Goal: Transaction & Acquisition: Purchase product/service

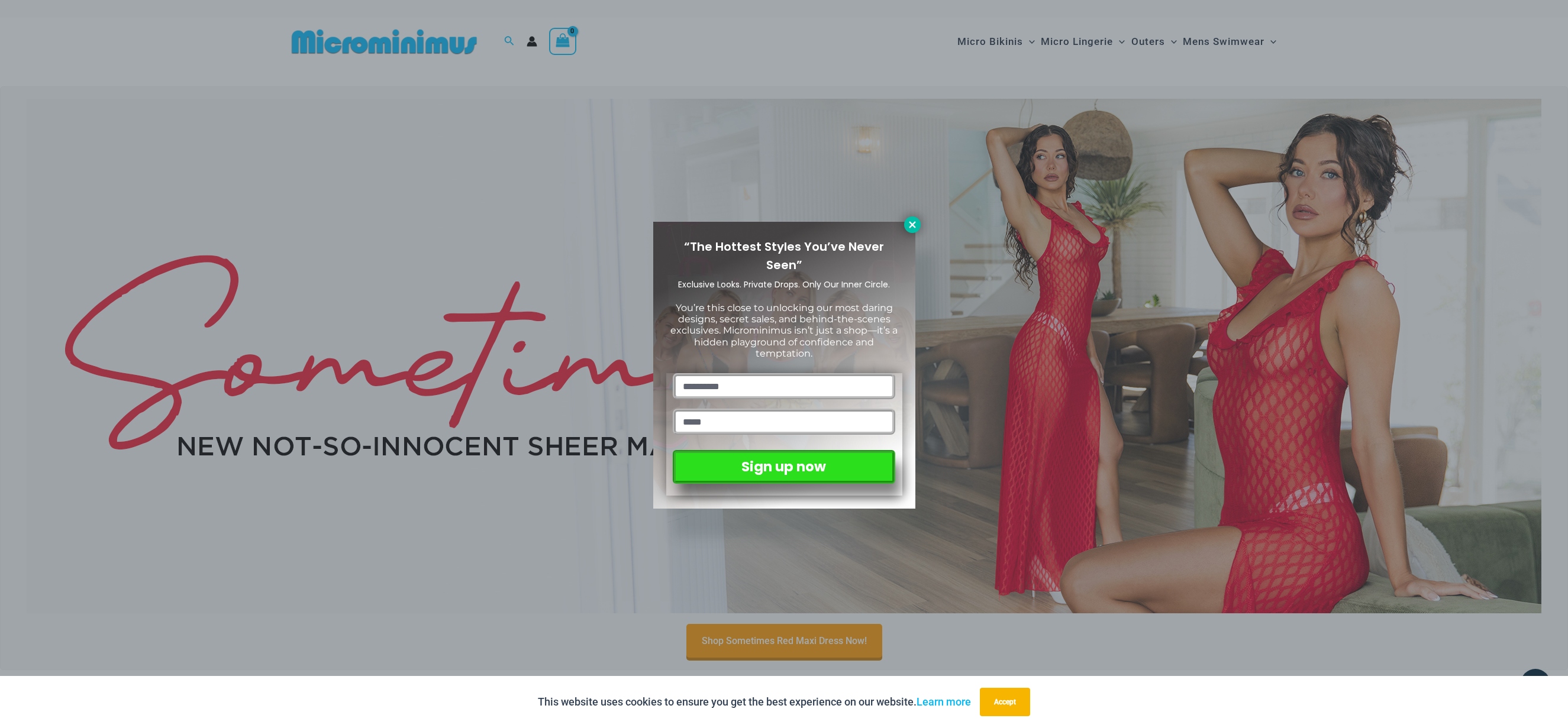
click at [908, 224] on icon at bounding box center [912, 225] width 11 height 11
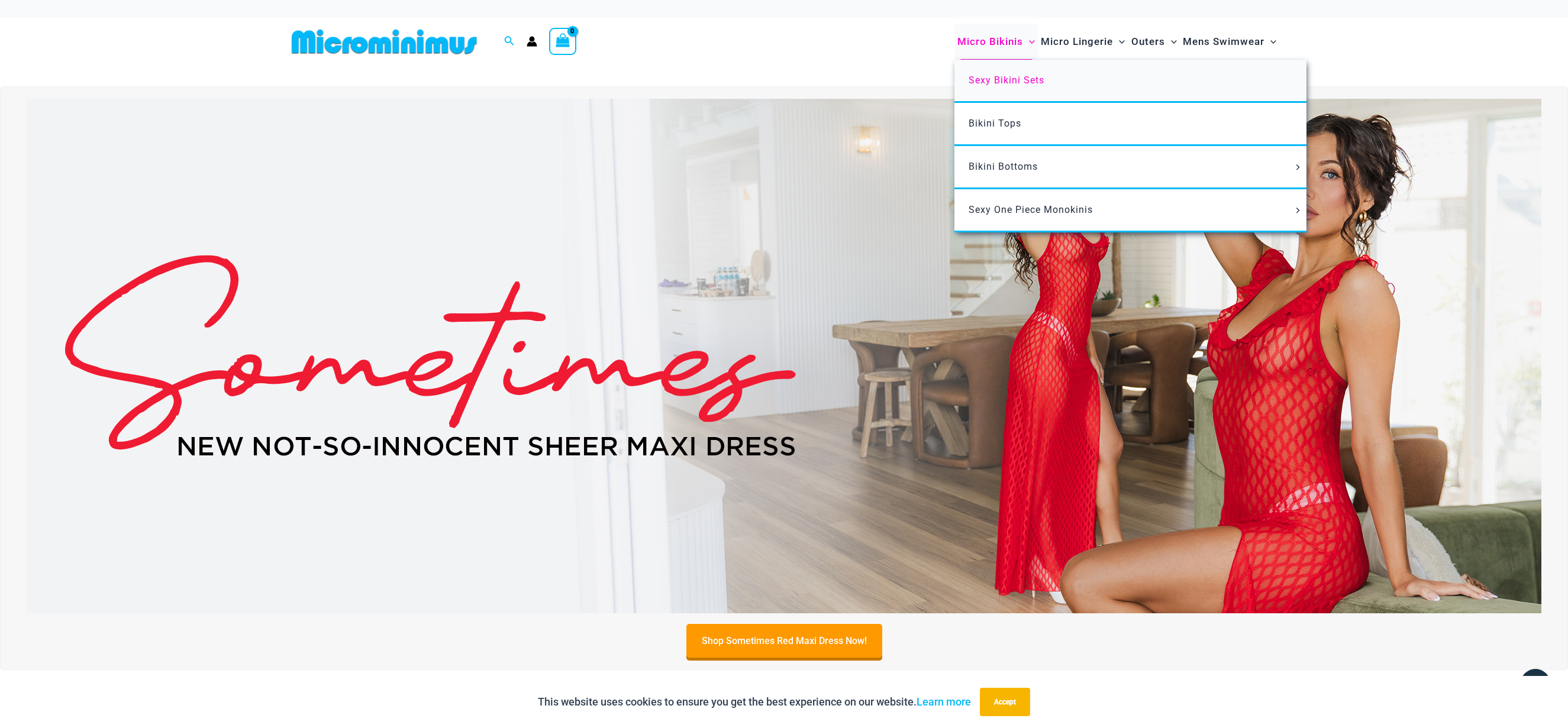
click at [1012, 80] on span "Sexy Bikini Sets" at bounding box center [1007, 81] width 76 height 11
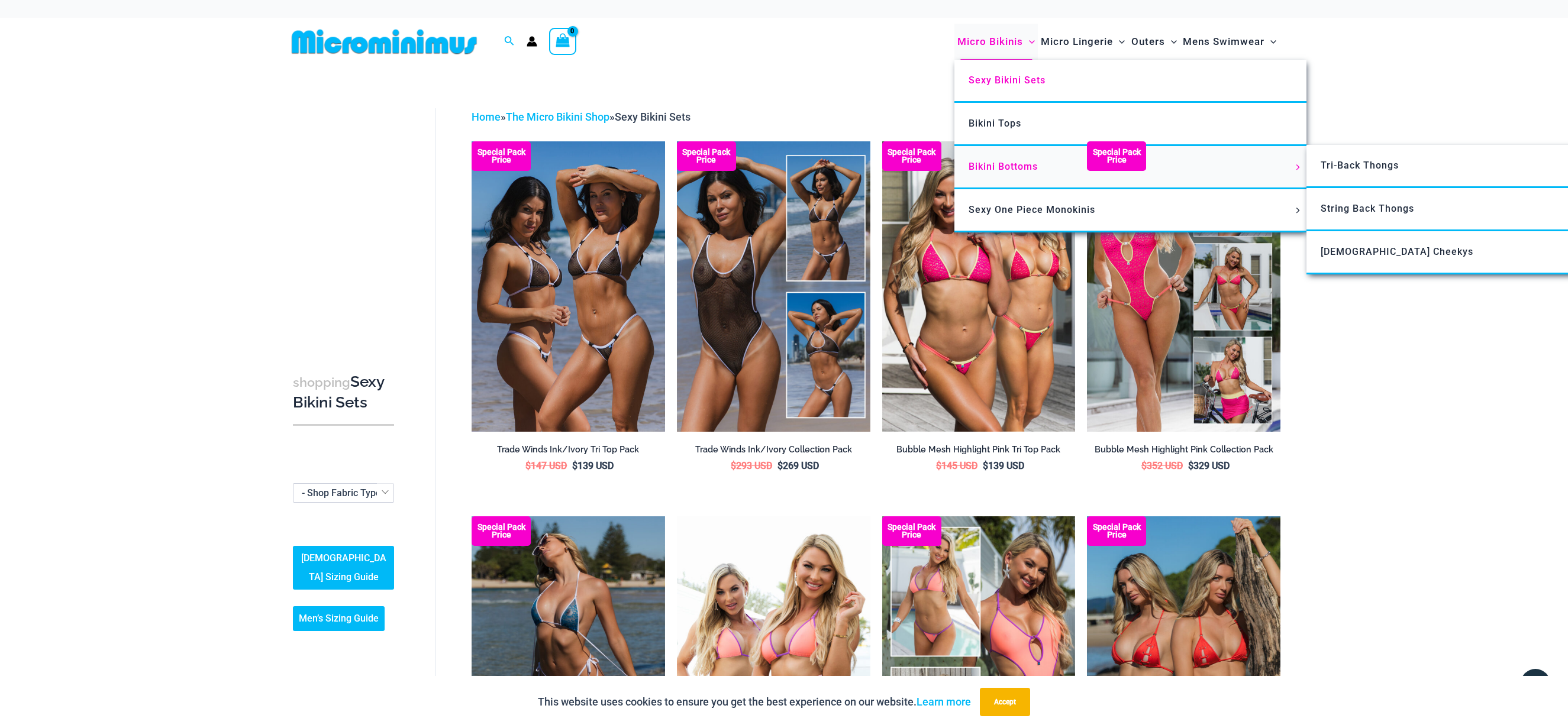
click at [1005, 163] on span "Bikini Bottoms" at bounding box center [1003, 167] width 69 height 11
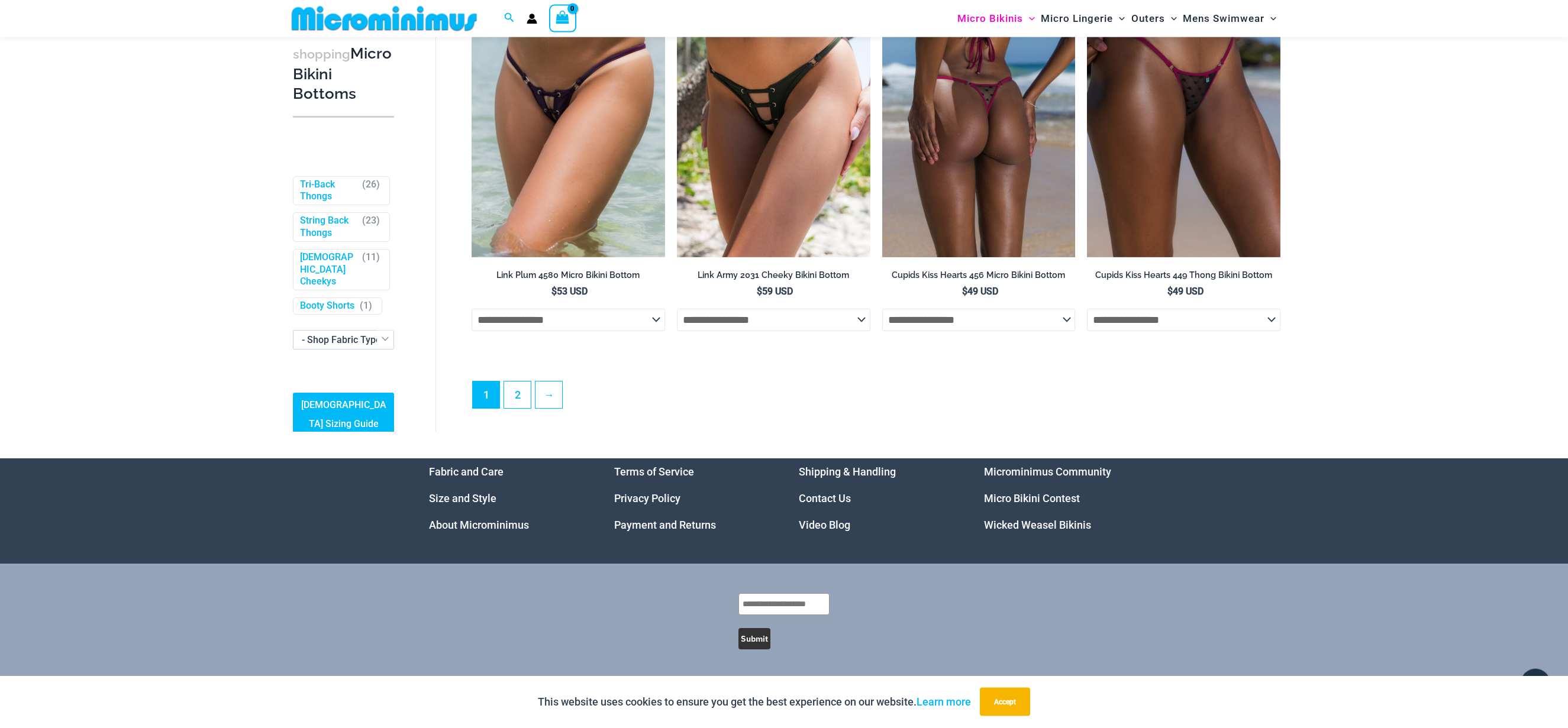
scroll to position [3550, 0]
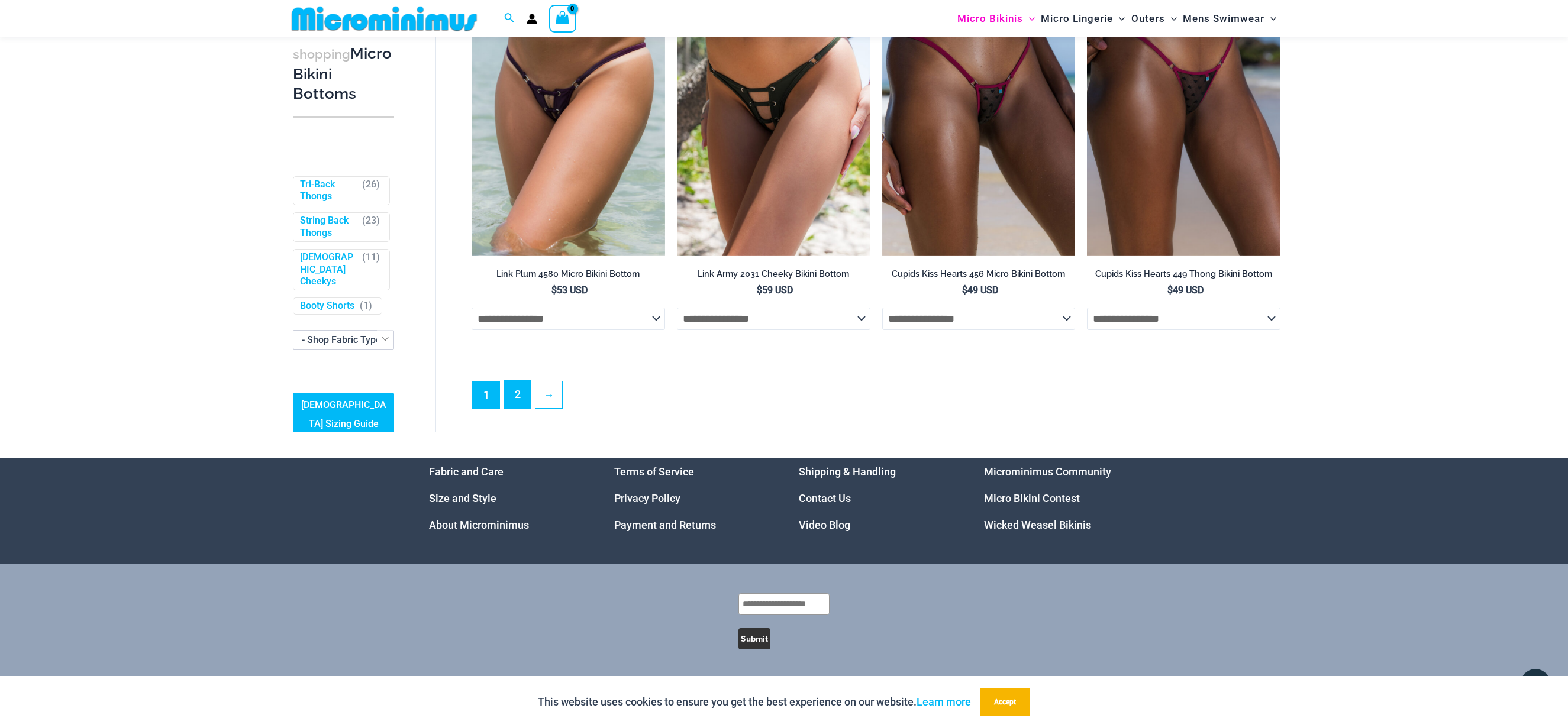
click at [509, 391] on link "2" at bounding box center [518, 395] width 27 height 28
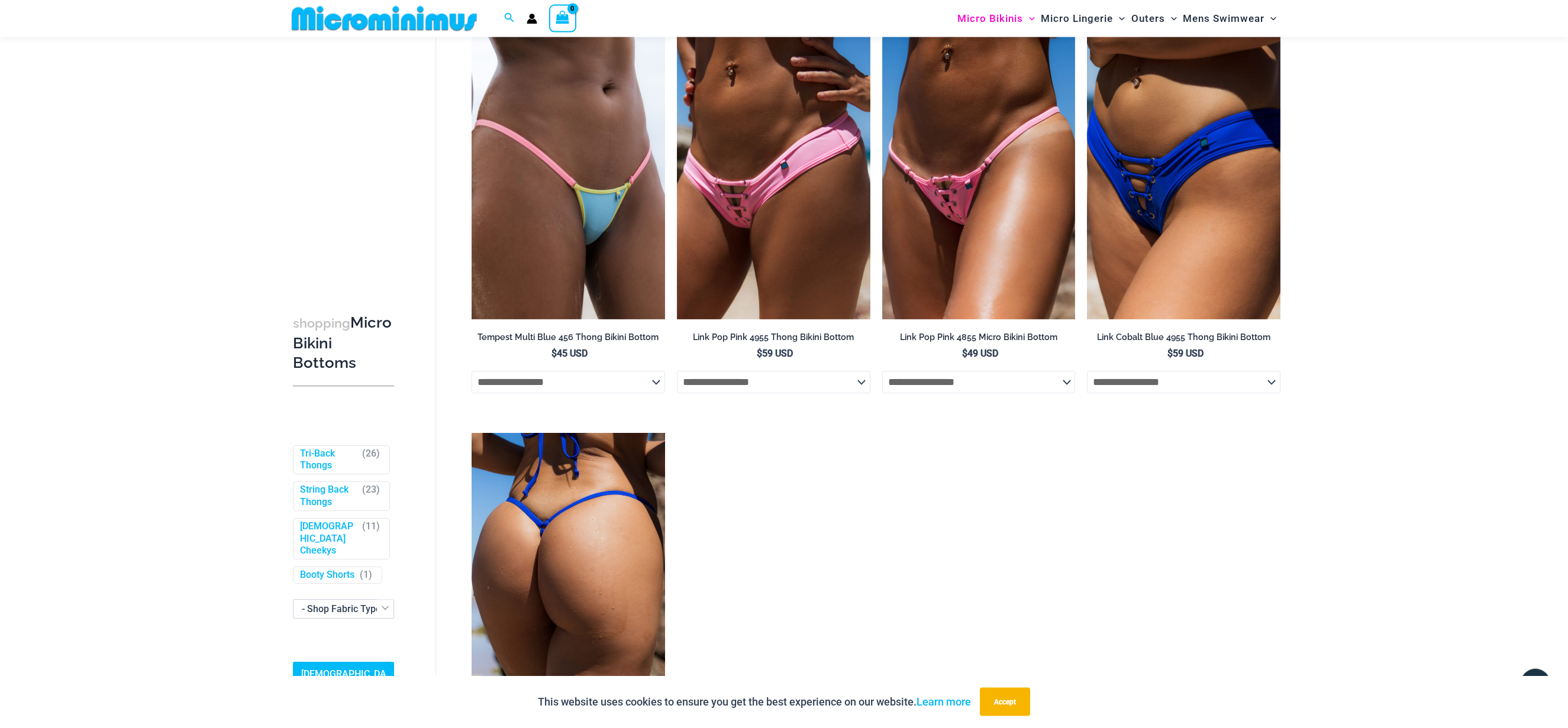
scroll to position [2409, 0]
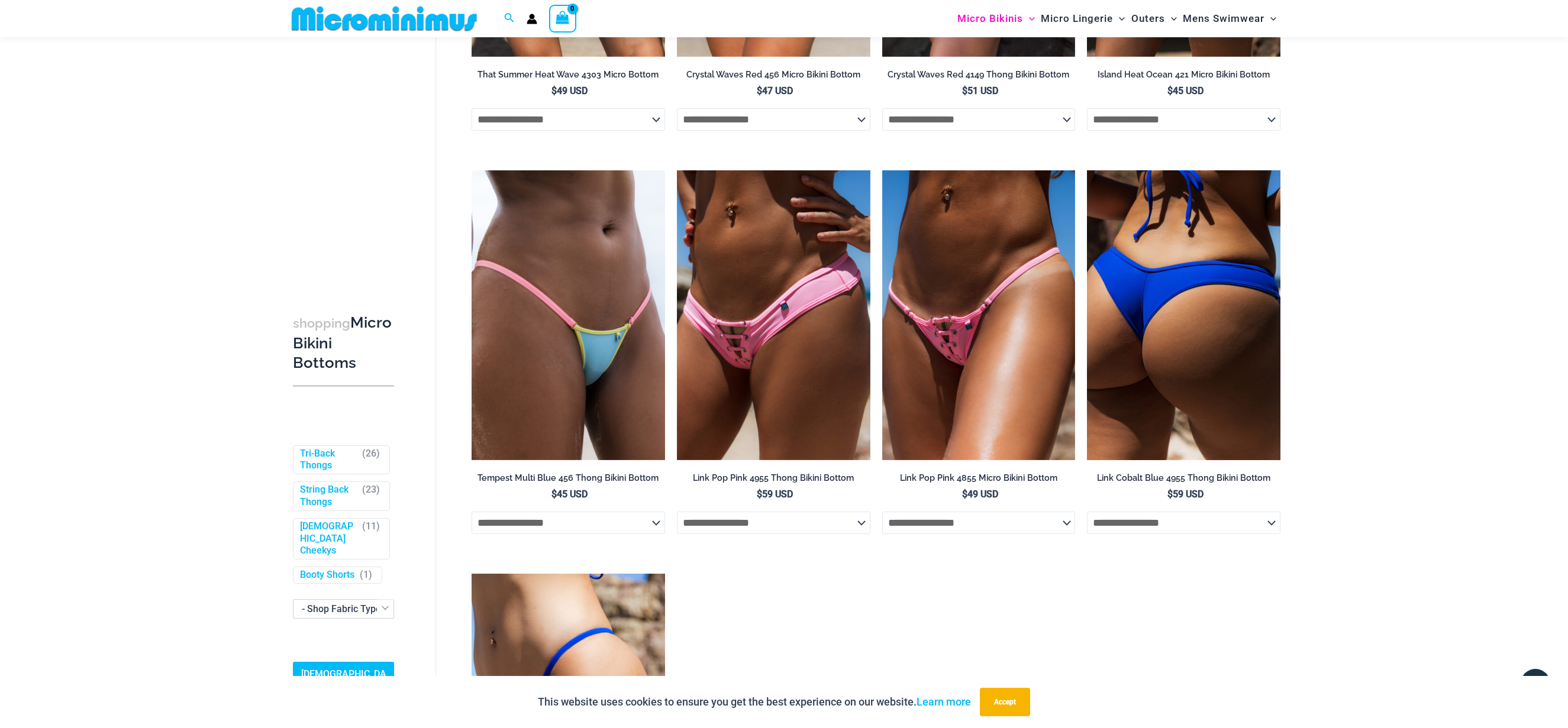
click at [1163, 268] on img at bounding box center [1184, 315] width 194 height 290
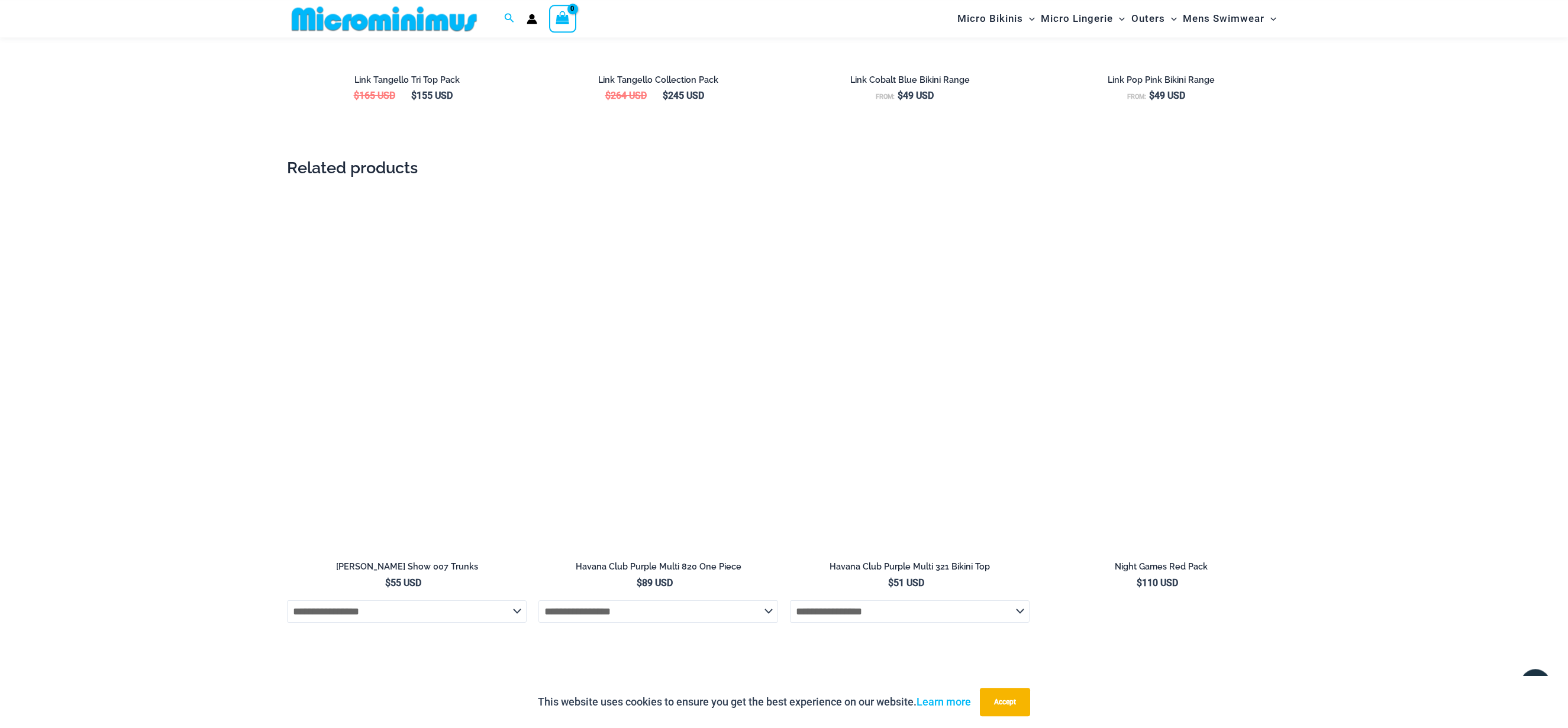
scroll to position [2228, 0]
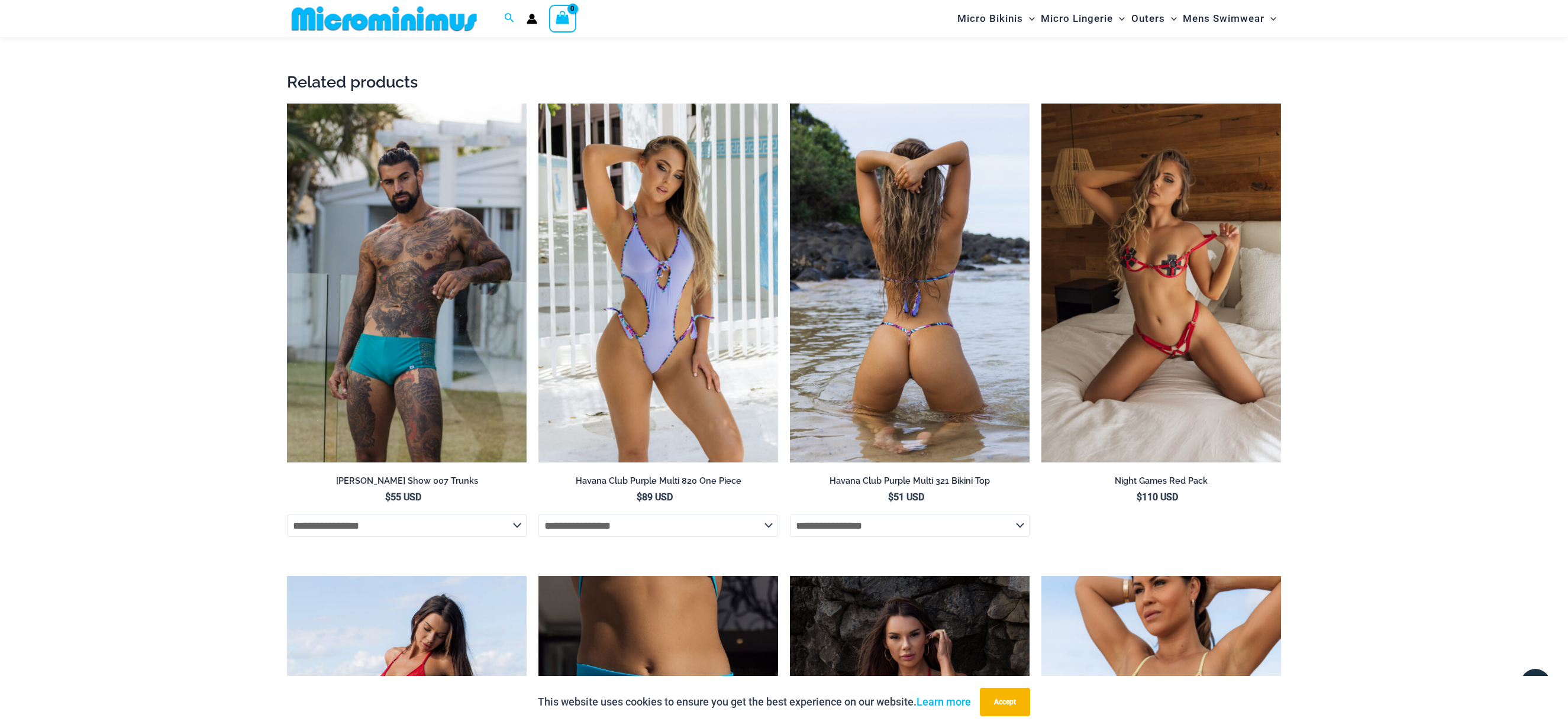
click at [904, 288] on img at bounding box center [910, 283] width 240 height 360
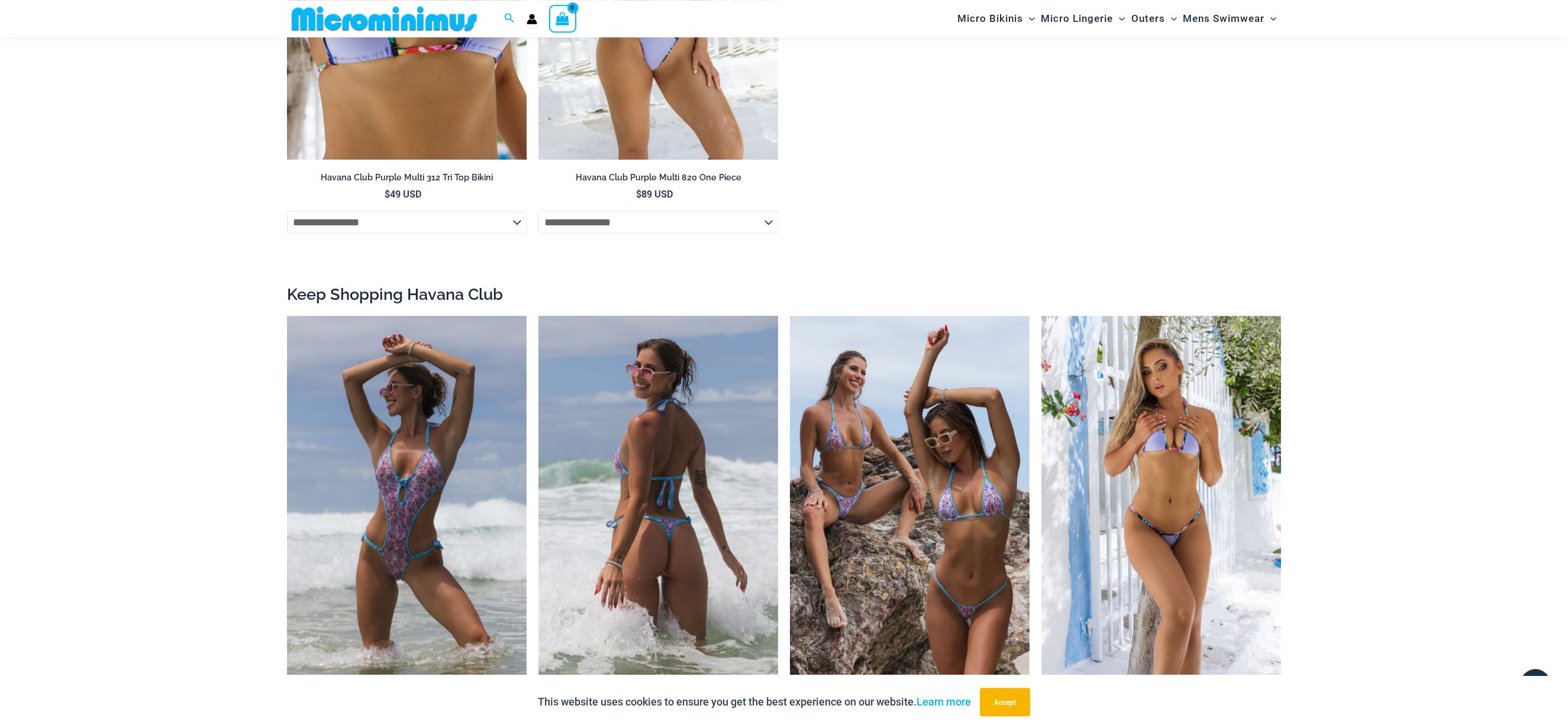
scroll to position [1685, 0]
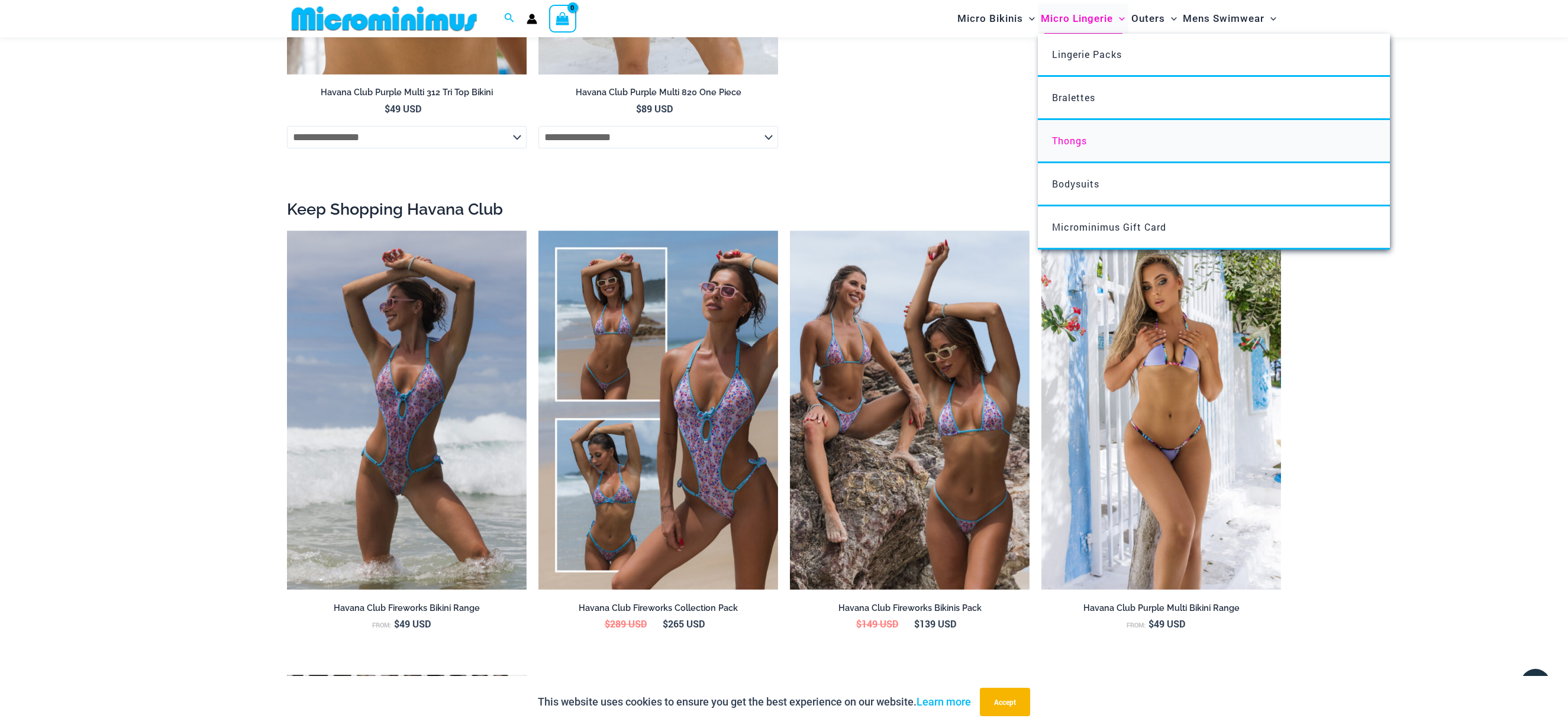
click at [1061, 146] on span "Thongs" at bounding box center [1069, 140] width 35 height 12
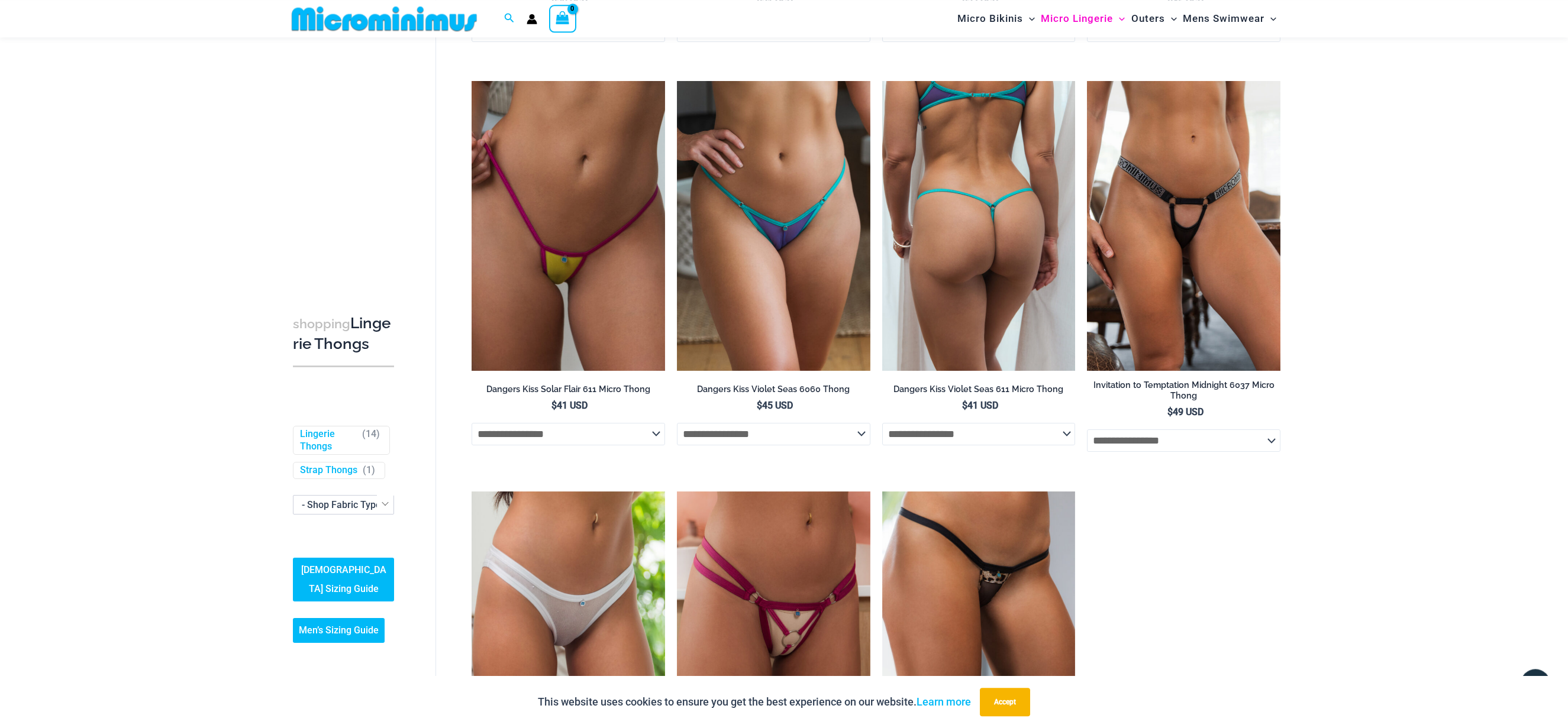
scroll to position [839, 0]
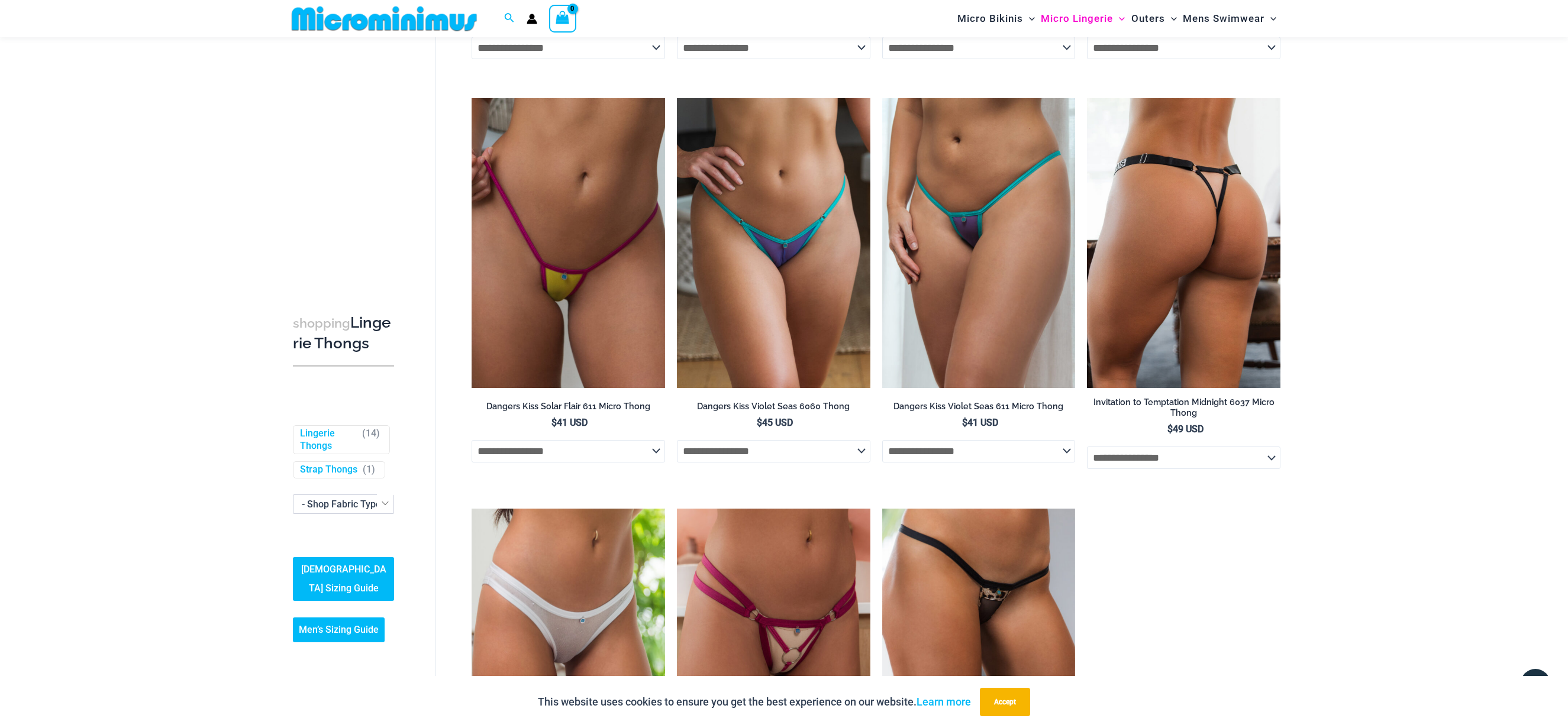
click at [1173, 198] on img at bounding box center [1184, 243] width 194 height 290
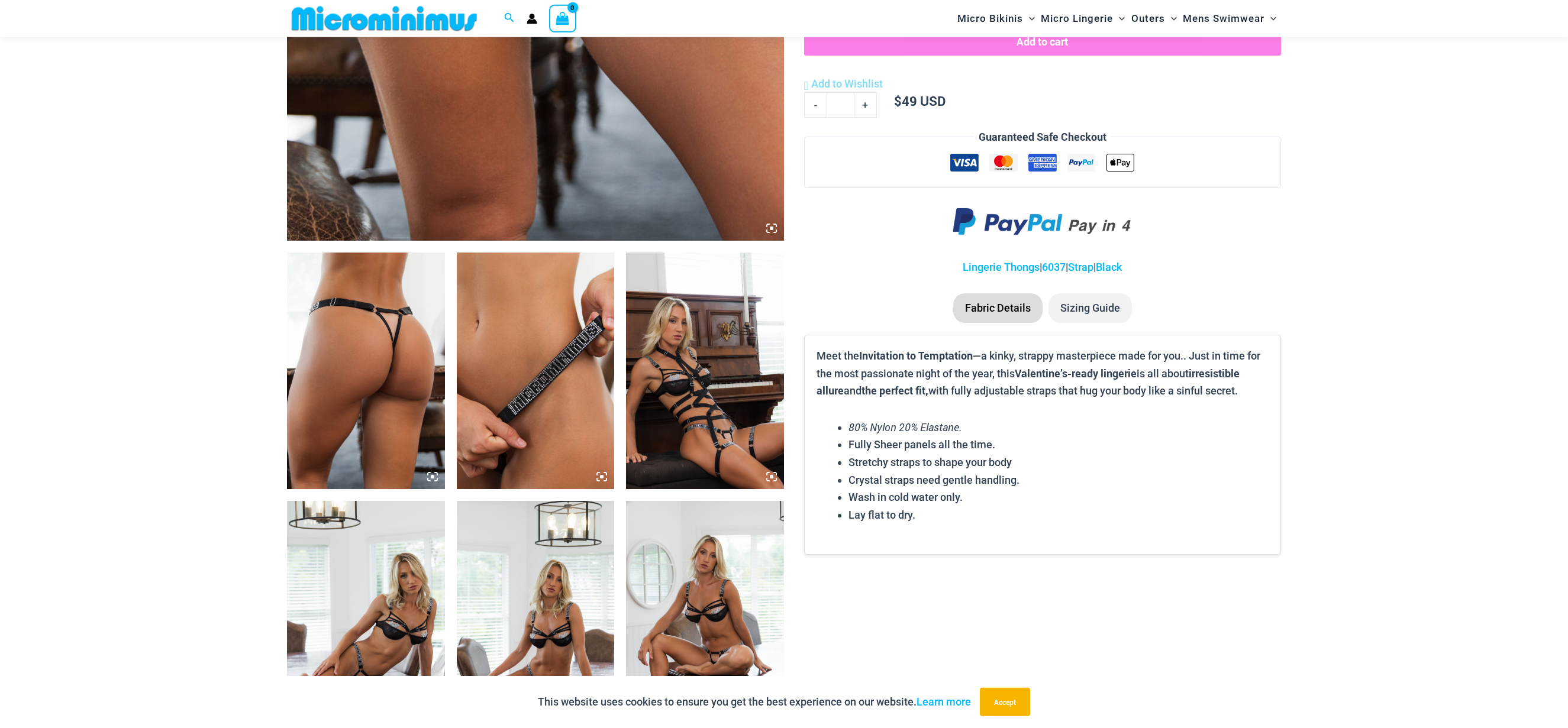
scroll to position [719, 0]
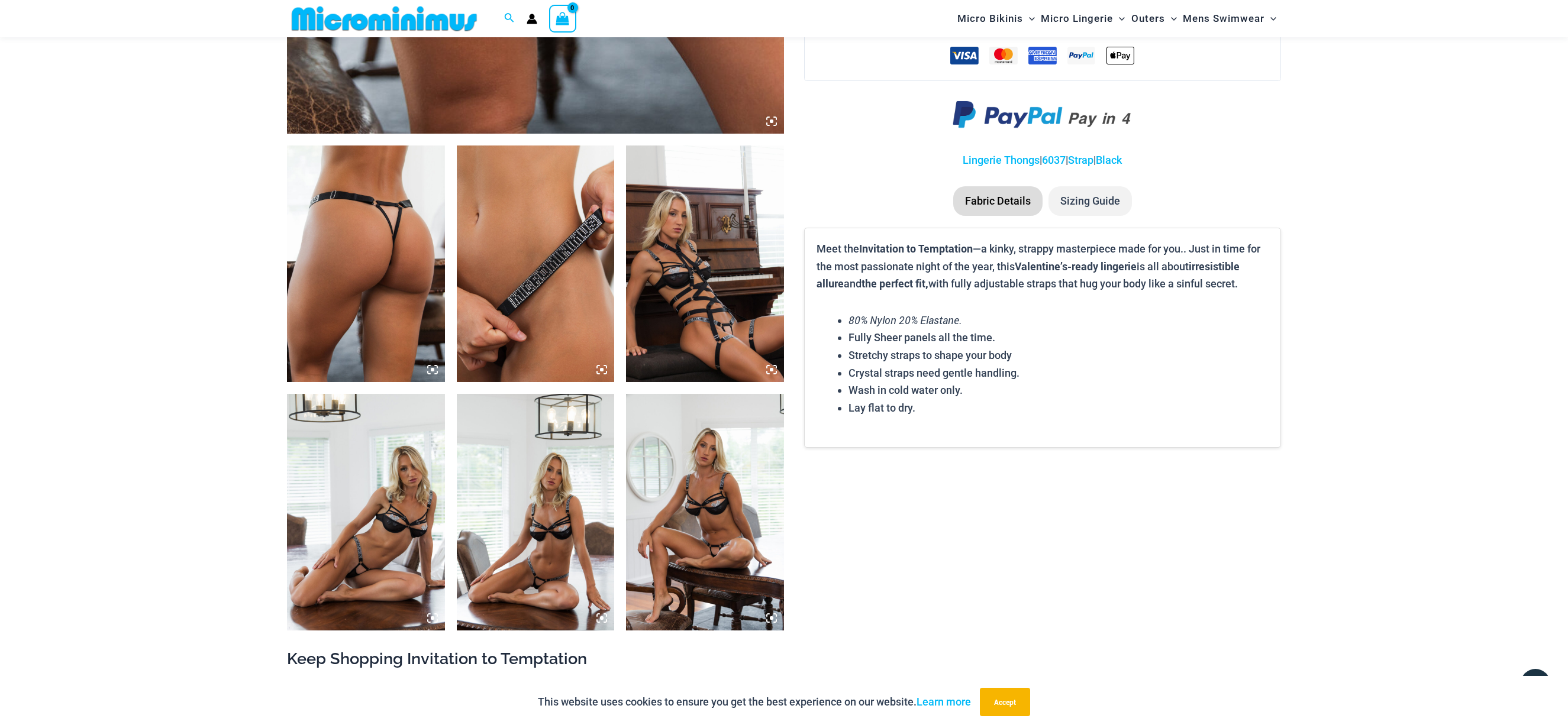
click at [568, 469] on img at bounding box center [536, 512] width 158 height 237
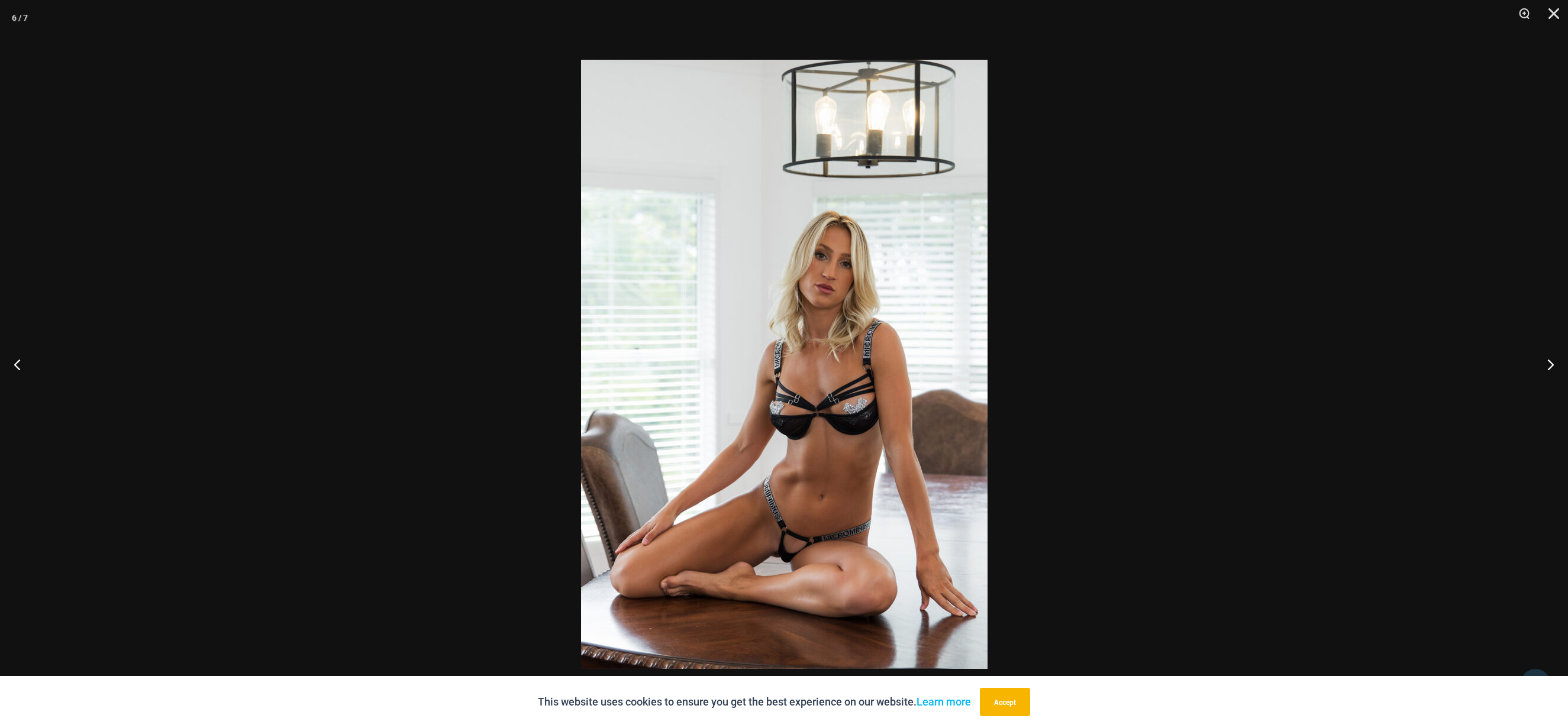
click at [767, 390] on img at bounding box center [784, 364] width 407 height 609
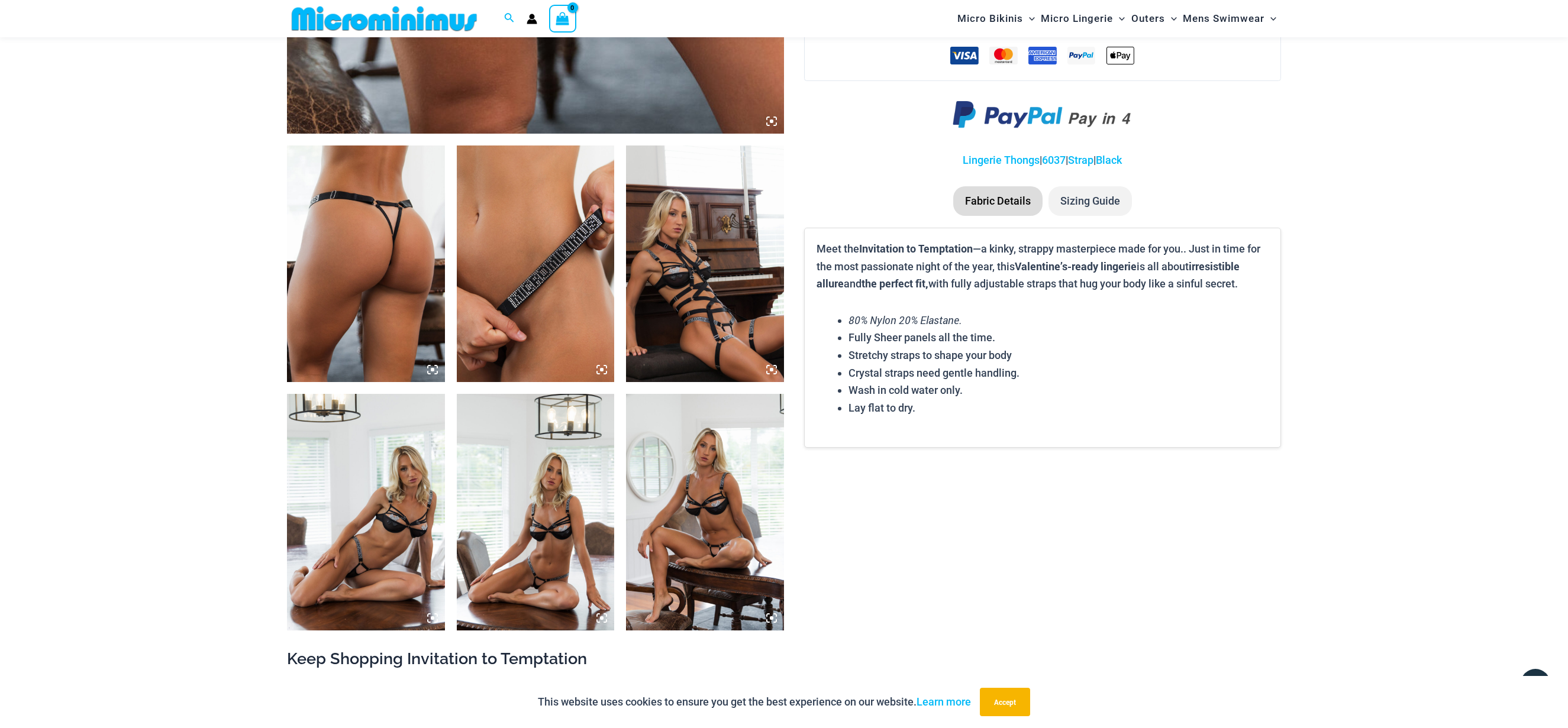
click at [775, 370] on icon at bounding box center [771, 369] width 11 height 11
